Goal: Transaction & Acquisition: Purchase product/service

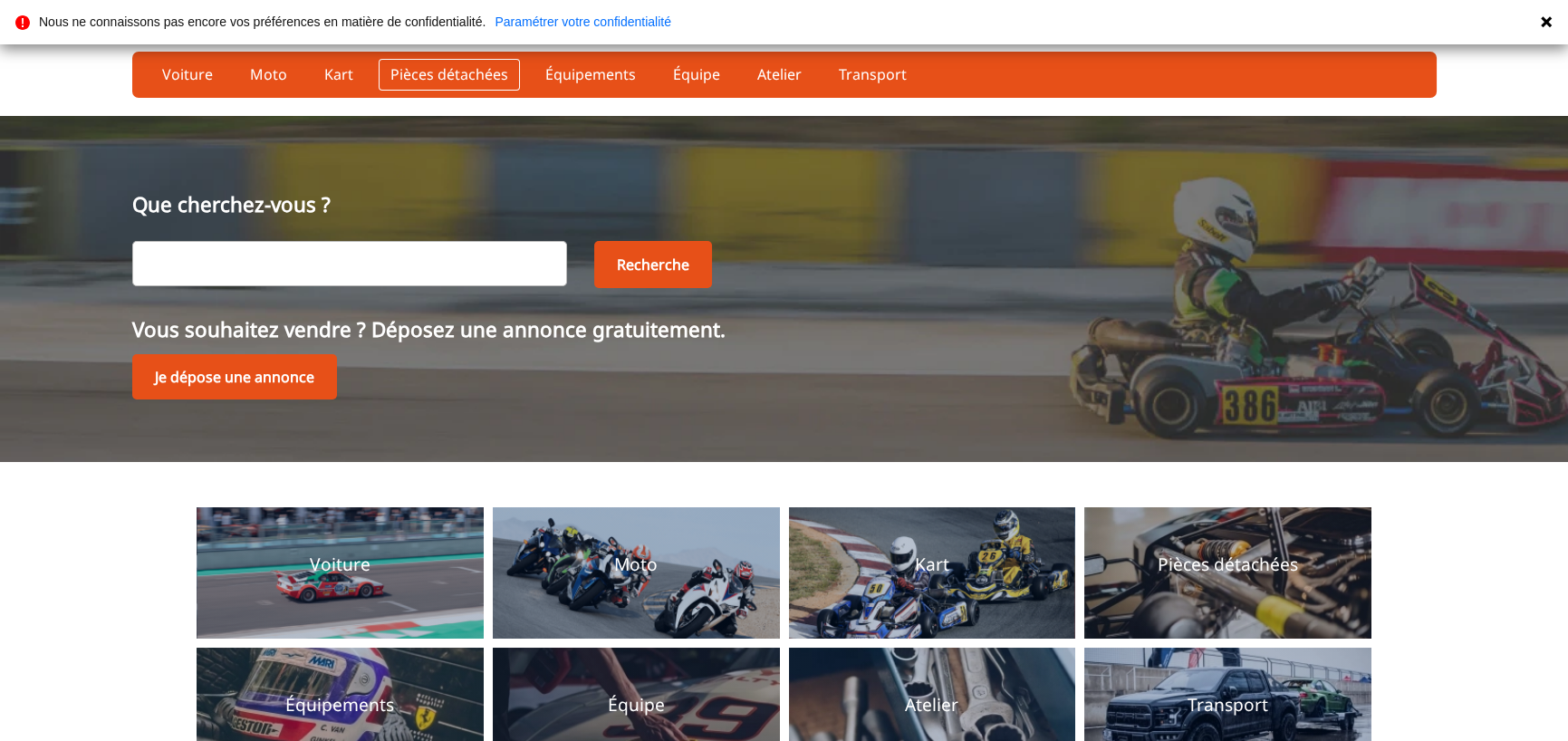
click at [440, 66] on link "Pièces détachées" at bounding box center [449, 74] width 141 height 31
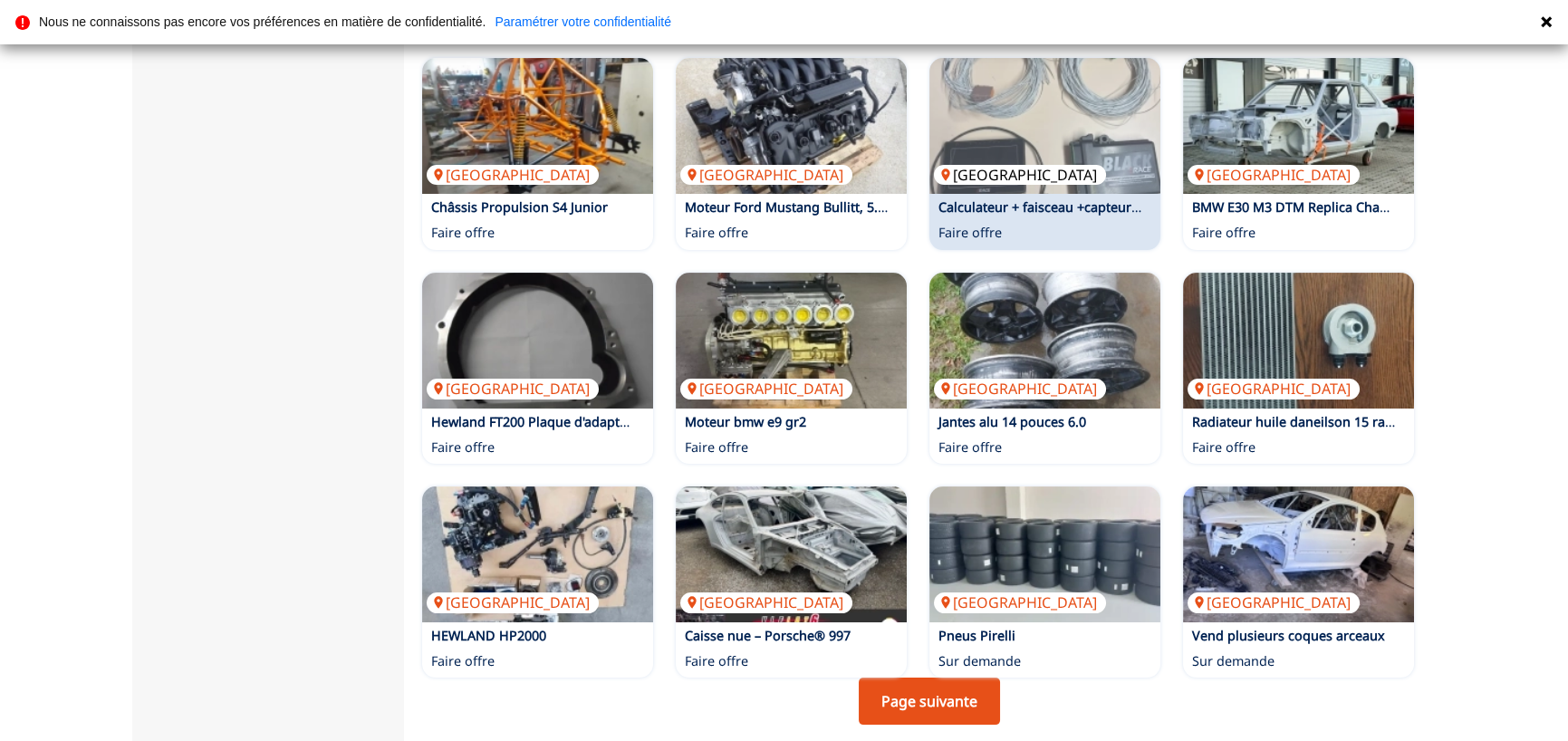
scroll to position [1087, 0]
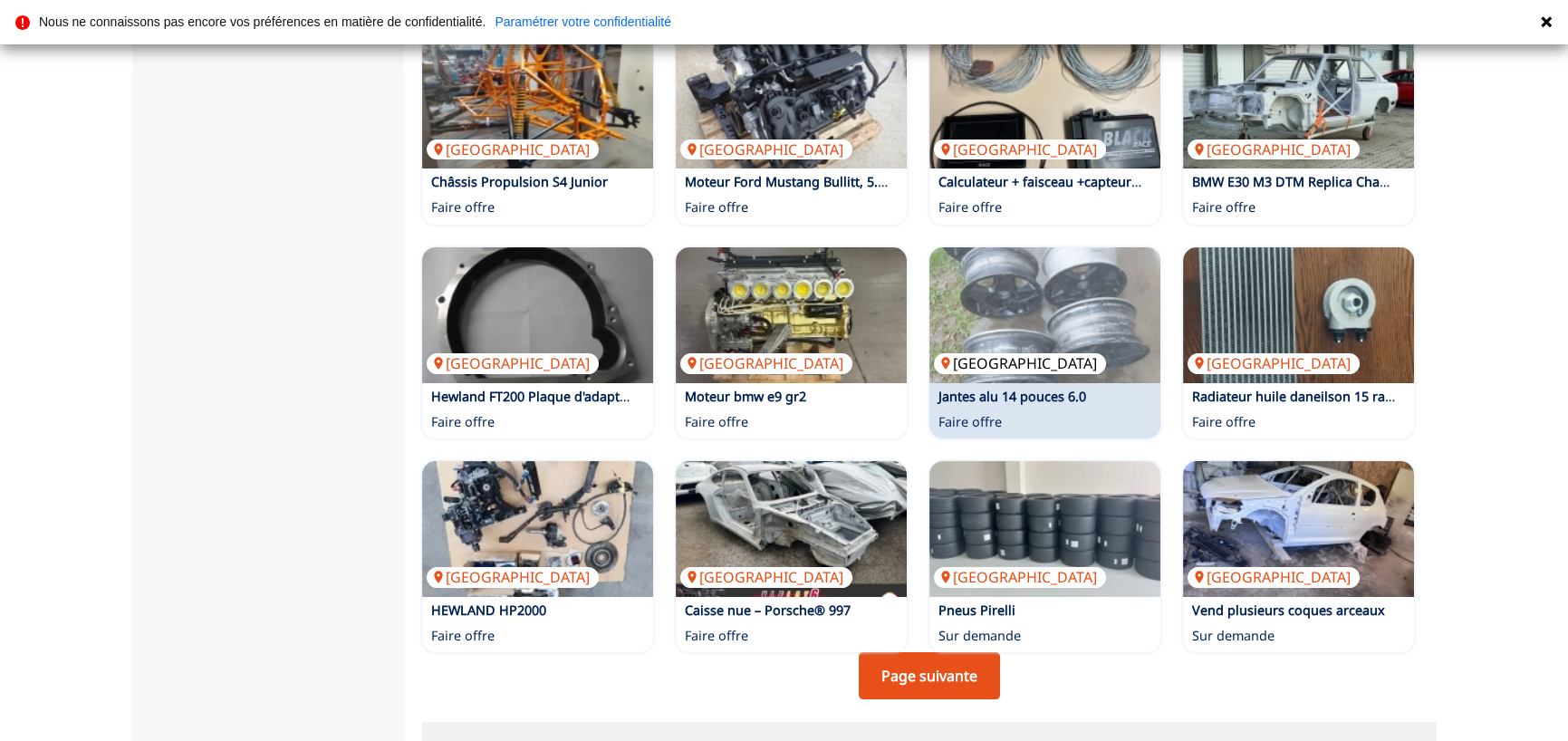
click at [991, 254] on img at bounding box center [1044, 315] width 231 height 136
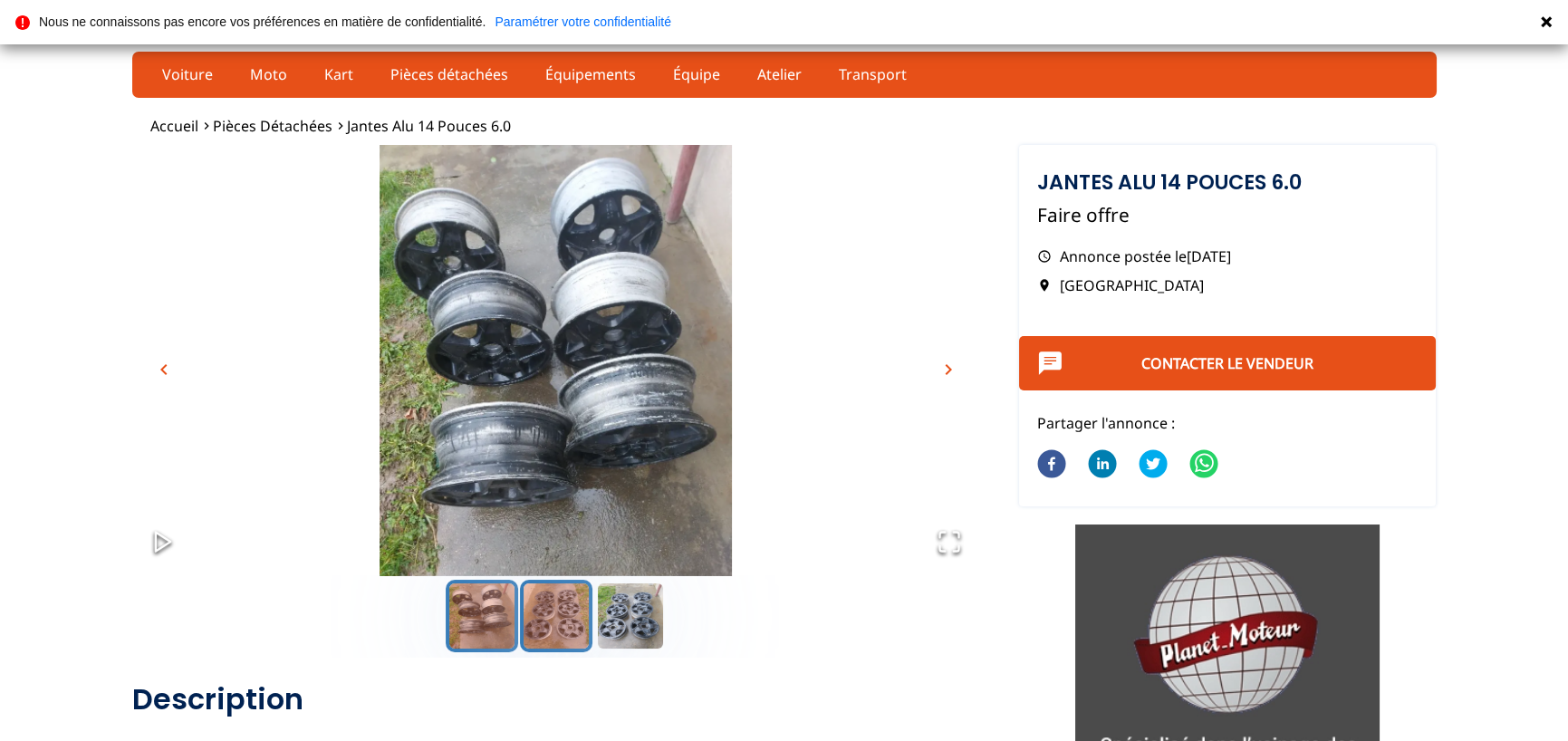
click at [563, 624] on button "Go to Slide 2" at bounding box center [556, 615] width 72 height 72
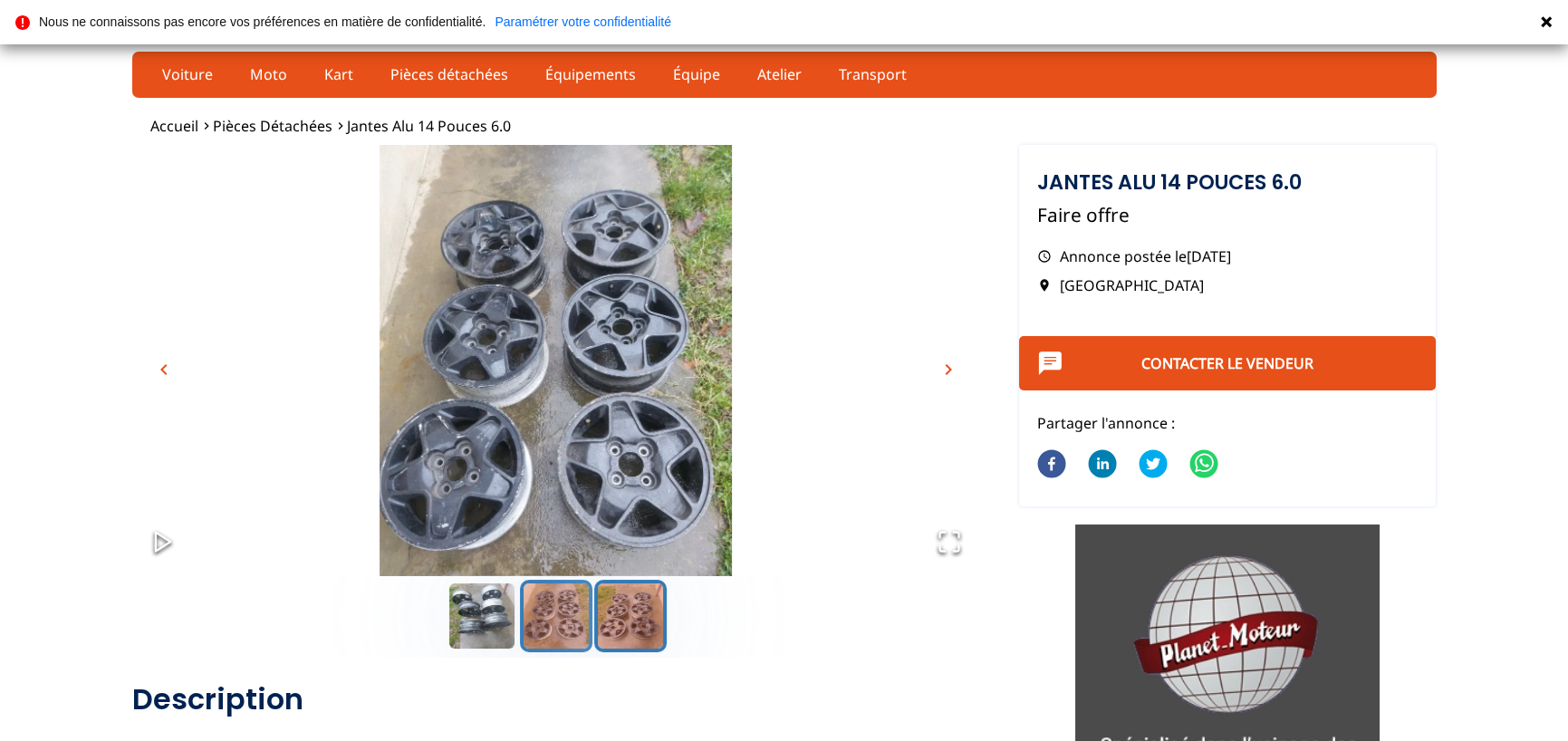
click at [613, 615] on button "Go to Slide 3" at bounding box center [630, 615] width 72 height 72
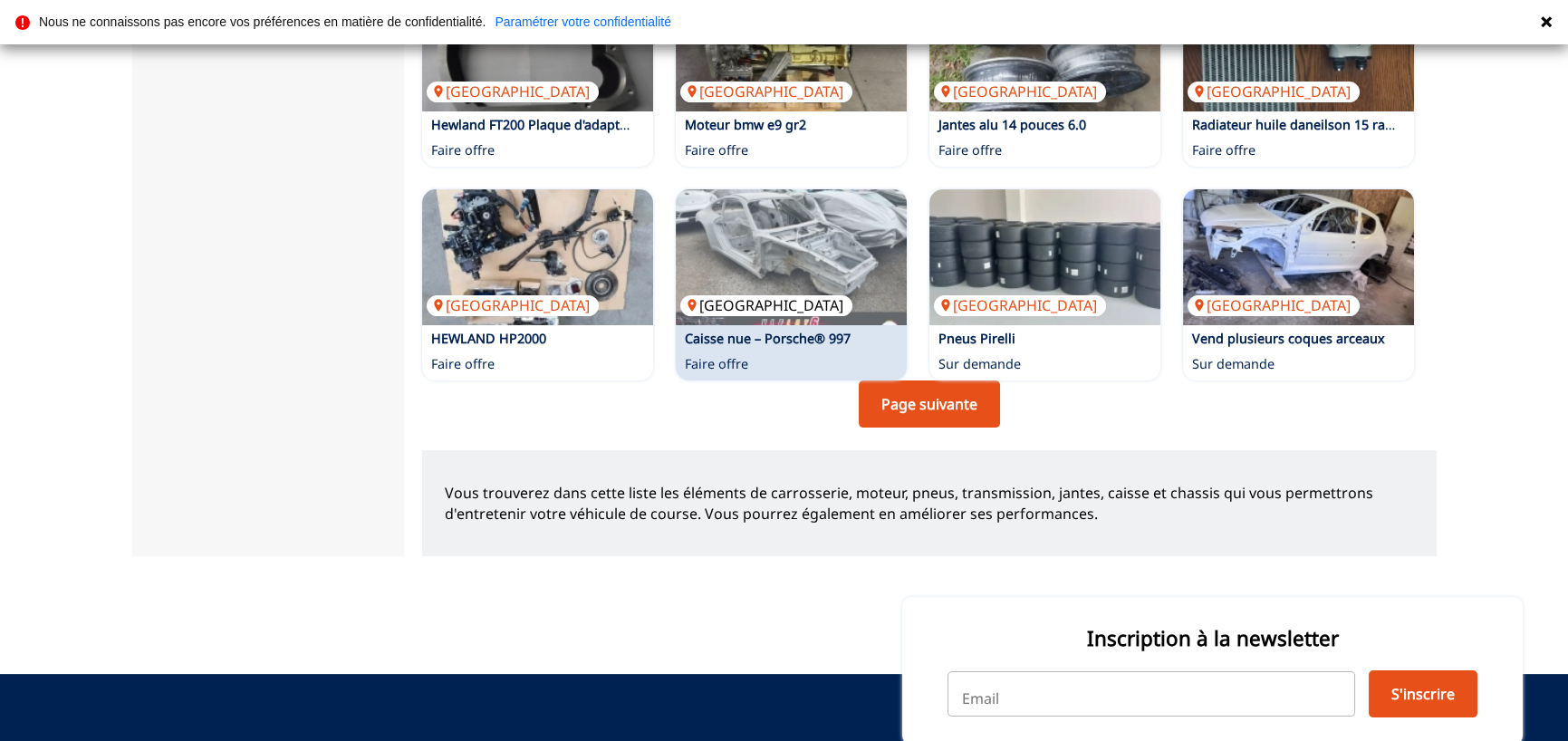
drag, startPoint x: 806, startPoint y: 269, endPoint x: 793, endPoint y: 266, distance: 13.3
